Goal: Task Accomplishment & Management: Manage account settings

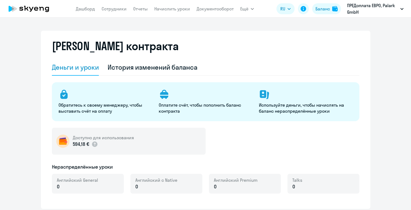
select select "english_adult_not_native_speaker"
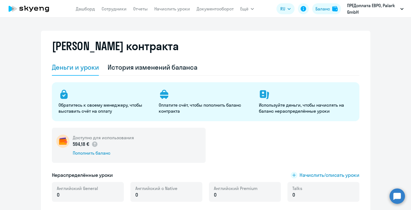
click at [399, 197] on circle at bounding box center [397, 196] width 15 height 15
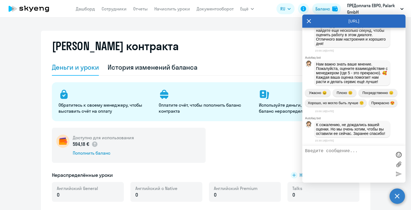
scroll to position [2250, 0]
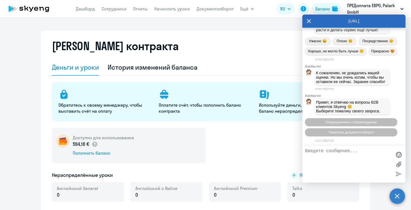
click at [398, 105] on div "Привет, я отвечаю на вопросы B2B клиентов Skyeng 🙂 Выберите тематику своего зап…" at bounding box center [353, 107] width 103 height 19
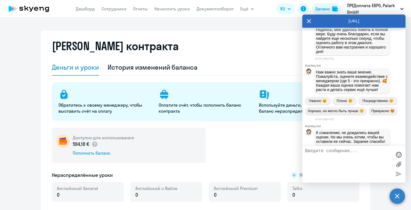
scroll to position [2030, 0]
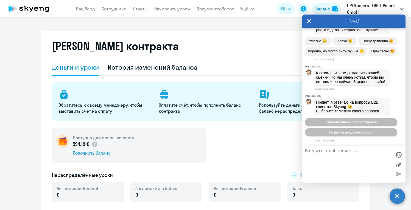
scroll to position [2206, 0]
click at [378, 87] on div "К сожалению, не дождались вашей оценки. Но мы очень хотим, чтобы вы оставили ее…" at bounding box center [353, 77] width 103 height 19
click at [399, 68] on div "Autofaq bot" at bounding box center [355, 66] width 101 height 3
click at [310, 23] on icon at bounding box center [309, 21] width 4 height 13
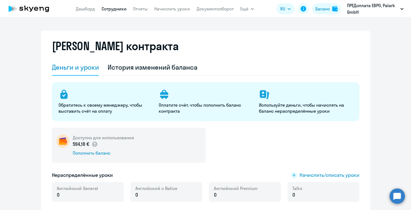
click at [117, 10] on link "Сотрудники" at bounding box center [114, 8] width 25 height 5
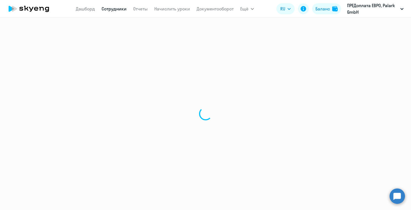
select select "30"
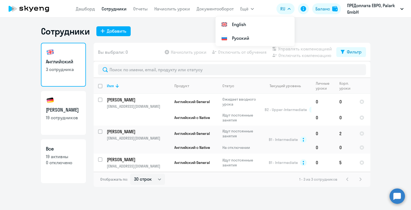
click at [57, 103] on link "Немецкий 19 сотрудников" at bounding box center [63, 113] width 45 height 44
select select "30"
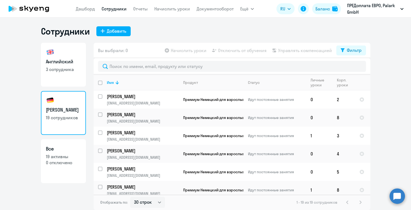
click at [409, 126] on ng-component "Сотрудники Добавить Английский 3 сотрудника Немецкий 19 сотрудников Все 19 акти…" at bounding box center [205, 118] width 411 height 185
click at [407, 129] on ng-component "Сотрудники Добавить Английский 3 сотрудника Немецкий 19 сотрудников Все 19 акти…" at bounding box center [205, 118] width 411 height 185
click at [388, 135] on ng-component "Сотрудники Добавить Английский 3 сотрудника Немецкий 19 сотрудников Все 19 акти…" at bounding box center [205, 118] width 411 height 185
click at [62, 115] on p "19 сотрудников" at bounding box center [63, 118] width 35 height 6
click at [117, 29] on div "Добавить" at bounding box center [117, 31] width 20 height 7
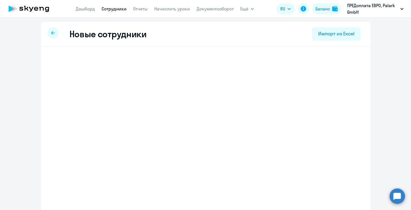
select select "english_adult_not_native_speaker"
select select "2"
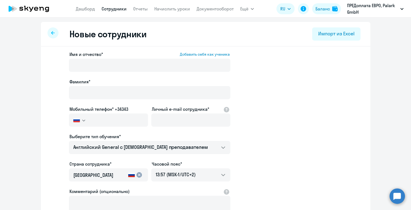
click at [54, 32] on icon at bounding box center [53, 33] width 4 height 4
select select "30"
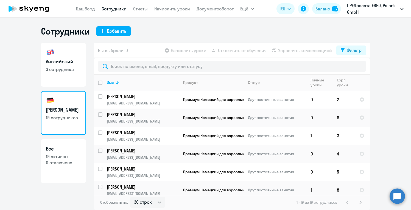
click at [178, 26] on div "Сотрудники Добавить" at bounding box center [206, 31] width 330 height 11
click at [176, 10] on link "Начислить уроки" at bounding box center [172, 8] width 36 height 5
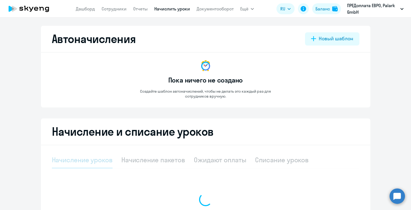
select select "10"
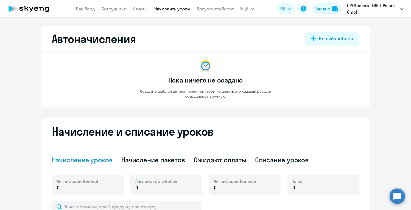
click at [332, 69] on app-empty-accrual-templates-state "Пока ничего не создано Создайте шаблон автоначислений, чтобы не делать это кажд…" at bounding box center [206, 79] width 308 height 40
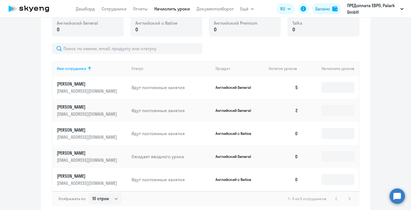
scroll to position [142, 0]
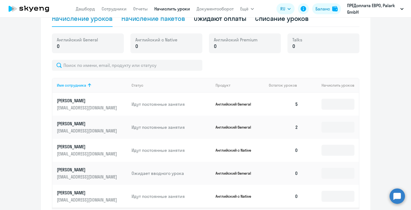
click at [167, 20] on div "Начисление пакетов" at bounding box center [153, 18] width 64 height 9
select select "10"
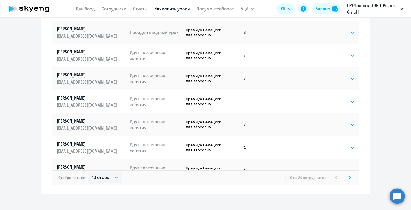
scroll to position [324, 0]
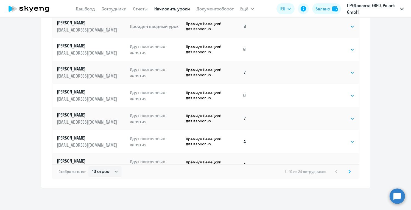
click at [349, 173] on icon at bounding box center [350, 171] width 2 height 3
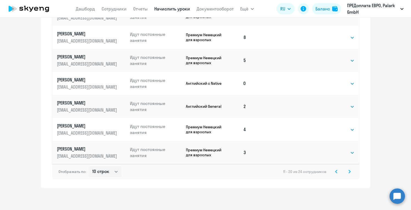
click at [349, 172] on icon at bounding box center [350, 172] width 2 height 4
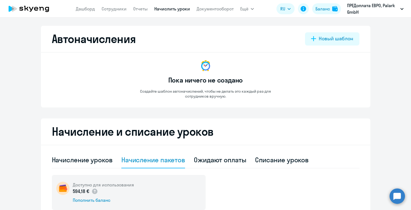
scroll to position [0, 0]
click at [232, 162] on div "Ожидают оплаты" at bounding box center [220, 160] width 52 height 9
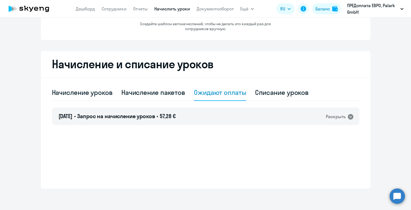
scroll to position [68, 0]
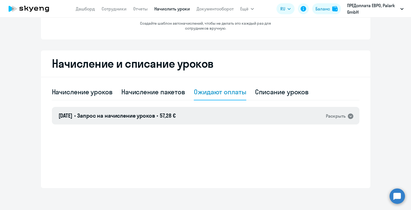
click at [351, 117] on icon at bounding box center [351, 116] width 7 height 7
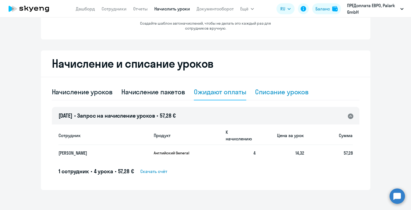
click at [288, 93] on div "Списание уроков" at bounding box center [282, 92] width 54 height 9
select select "10"
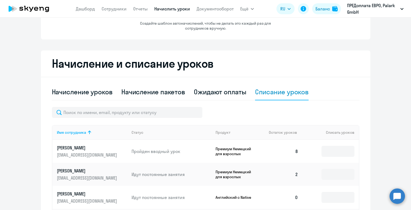
click at [396, 91] on ng-component "Автоначисления Новый шаблон Пока ничего не создано Создайте шаблон автоначислен…" at bounding box center [205, 107] width 411 height 299
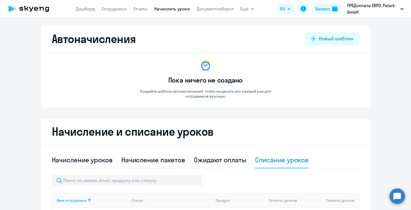
scroll to position [0, 0]
click at [116, 9] on link "Сотрудники" at bounding box center [114, 8] width 25 height 5
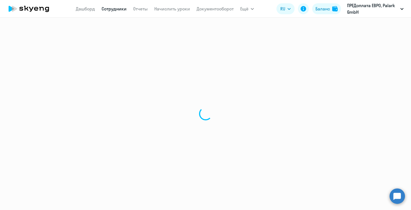
select select "30"
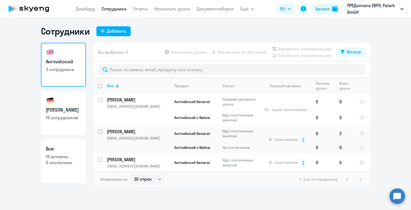
click at [84, 5] on nav "[PERSON_NAME] Отчеты Начислить уроки Документооборот" at bounding box center [155, 8] width 158 height 11
click at [85, 8] on link "Дашборд" at bounding box center [85, 8] width 19 height 5
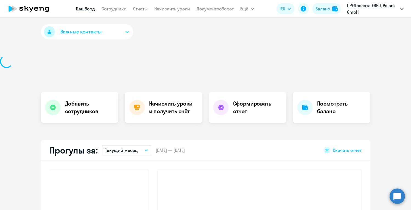
select select "30"
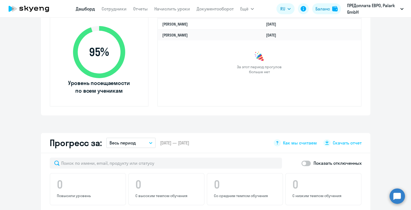
scroll to position [187, 0]
